Goal: Information Seeking & Learning: Learn about a topic

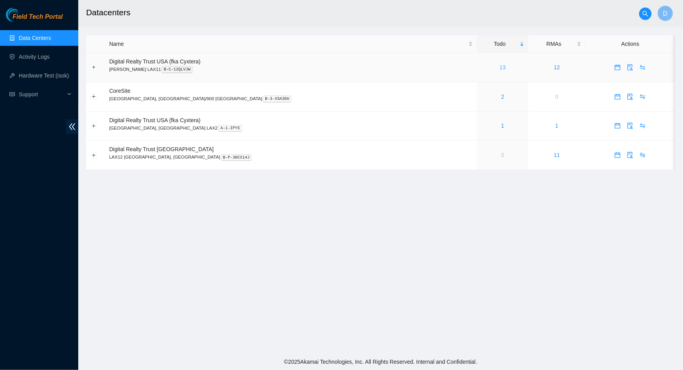
click at [500, 67] on link "13" at bounding box center [503, 67] width 6 height 6
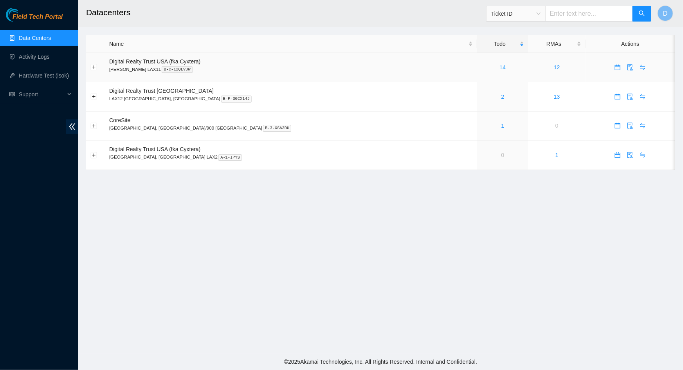
click at [500, 70] on link "14" at bounding box center [503, 67] width 6 height 6
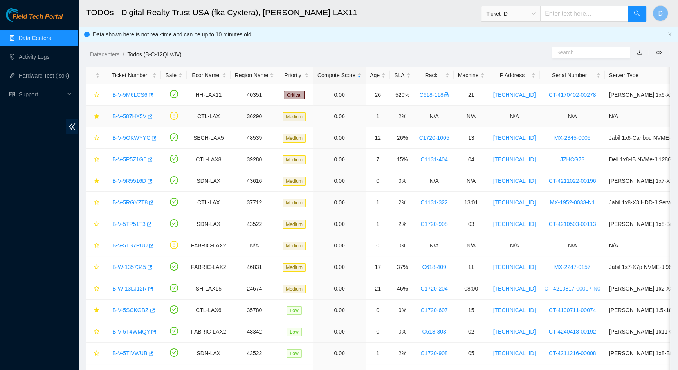
click at [130, 117] on link "B-V-587HX5V" at bounding box center [129, 116] width 34 height 6
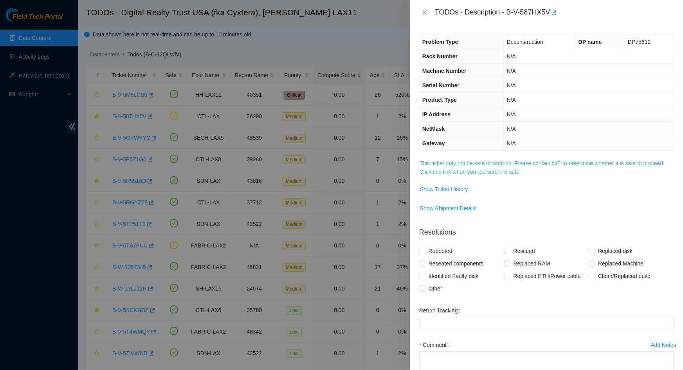
click at [461, 168] on link "This ticket may not be safe to work on. Please contact NIE to determine whether…" at bounding box center [542, 167] width 245 height 15
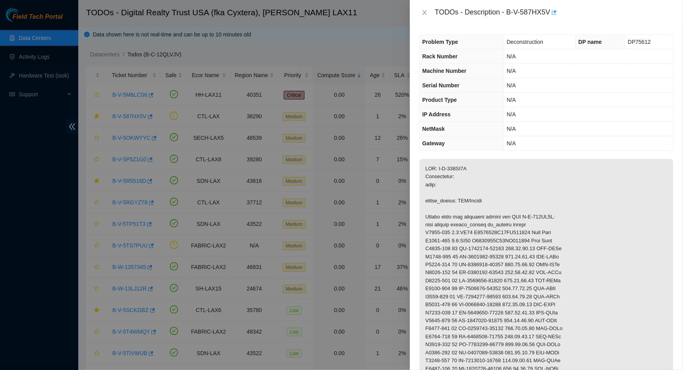
click at [418, 11] on div "TODOs - Description - B-V-587HX5V" at bounding box center [546, 12] width 273 height 25
click at [422, 12] on icon "close" at bounding box center [425, 12] width 6 height 6
